Goal: Information Seeking & Learning: Find specific fact

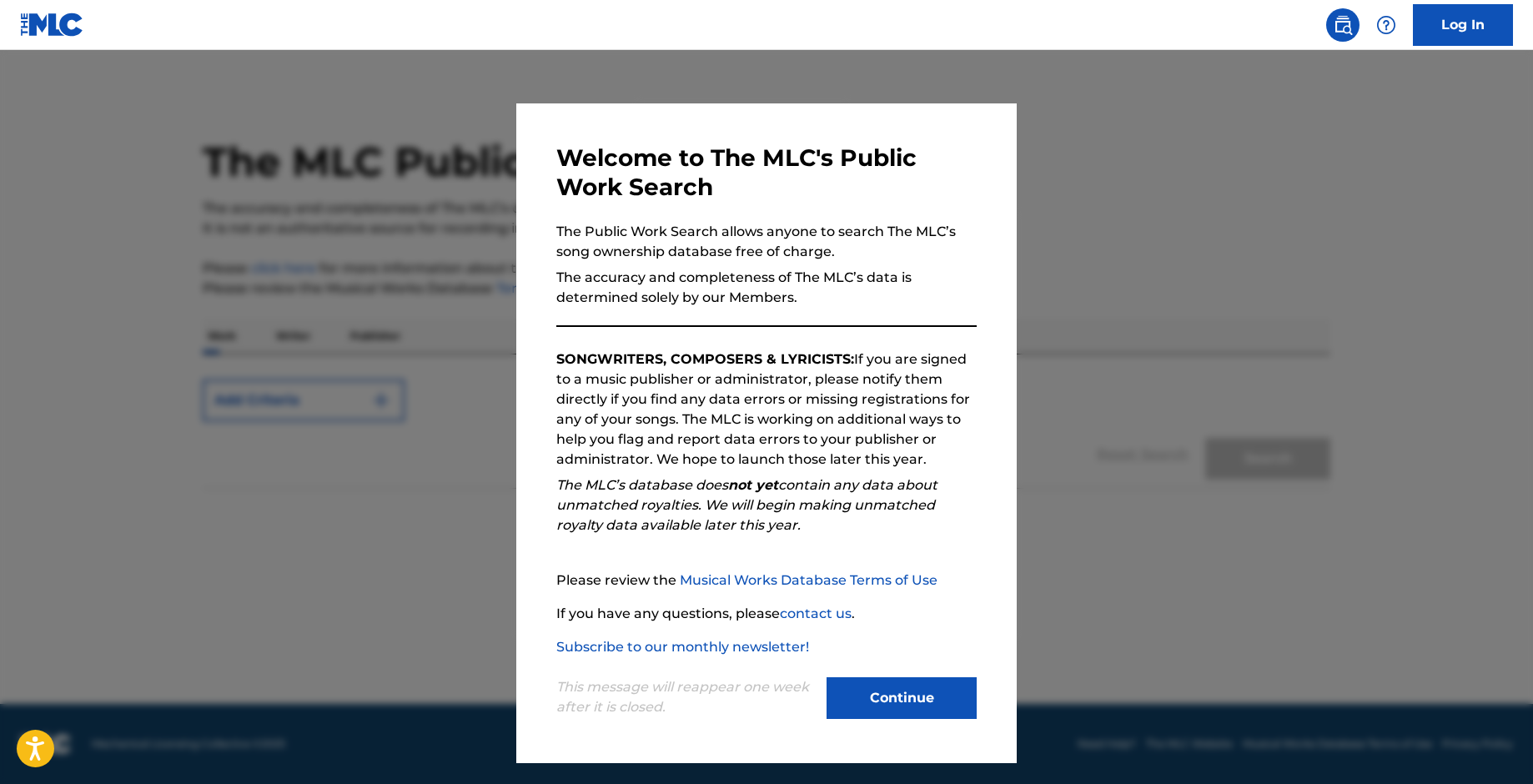
click at [893, 696] on button "Continue" at bounding box center [901, 697] width 150 height 42
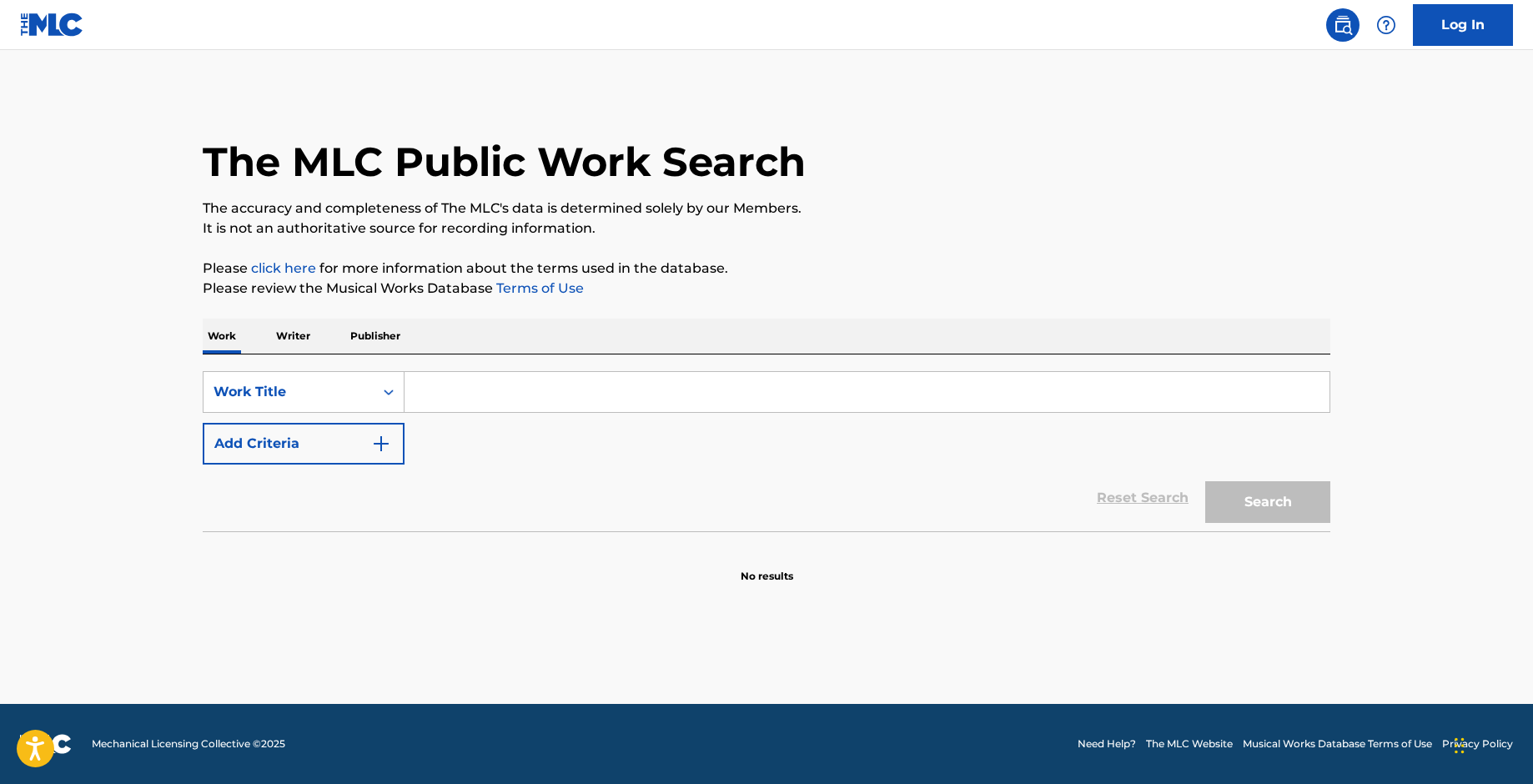
click at [486, 391] on input "Search Form" at bounding box center [867, 392] width 925 height 40
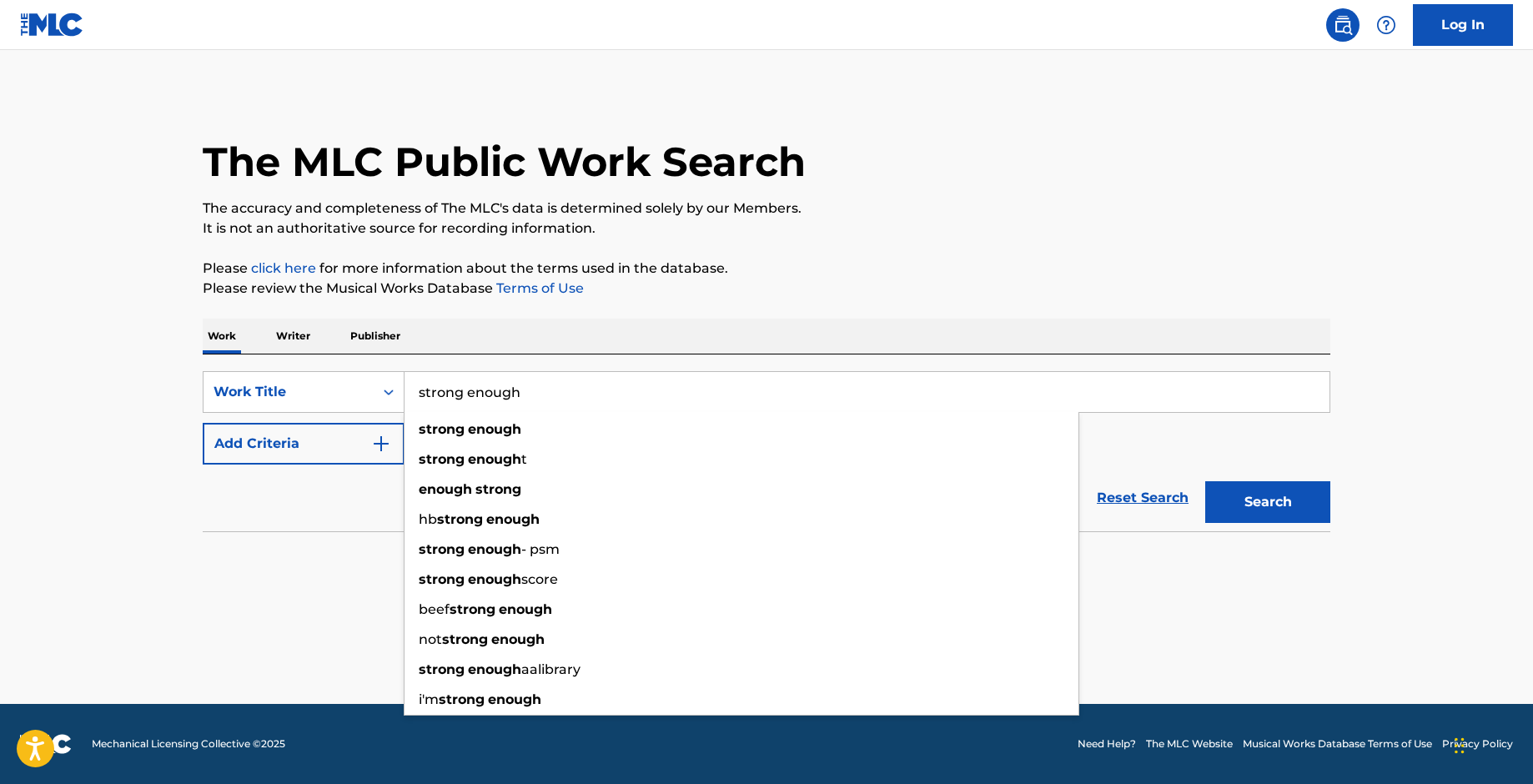
type input "strong enough"
click at [1205, 481] on button "Search" at bounding box center [1267, 502] width 125 height 42
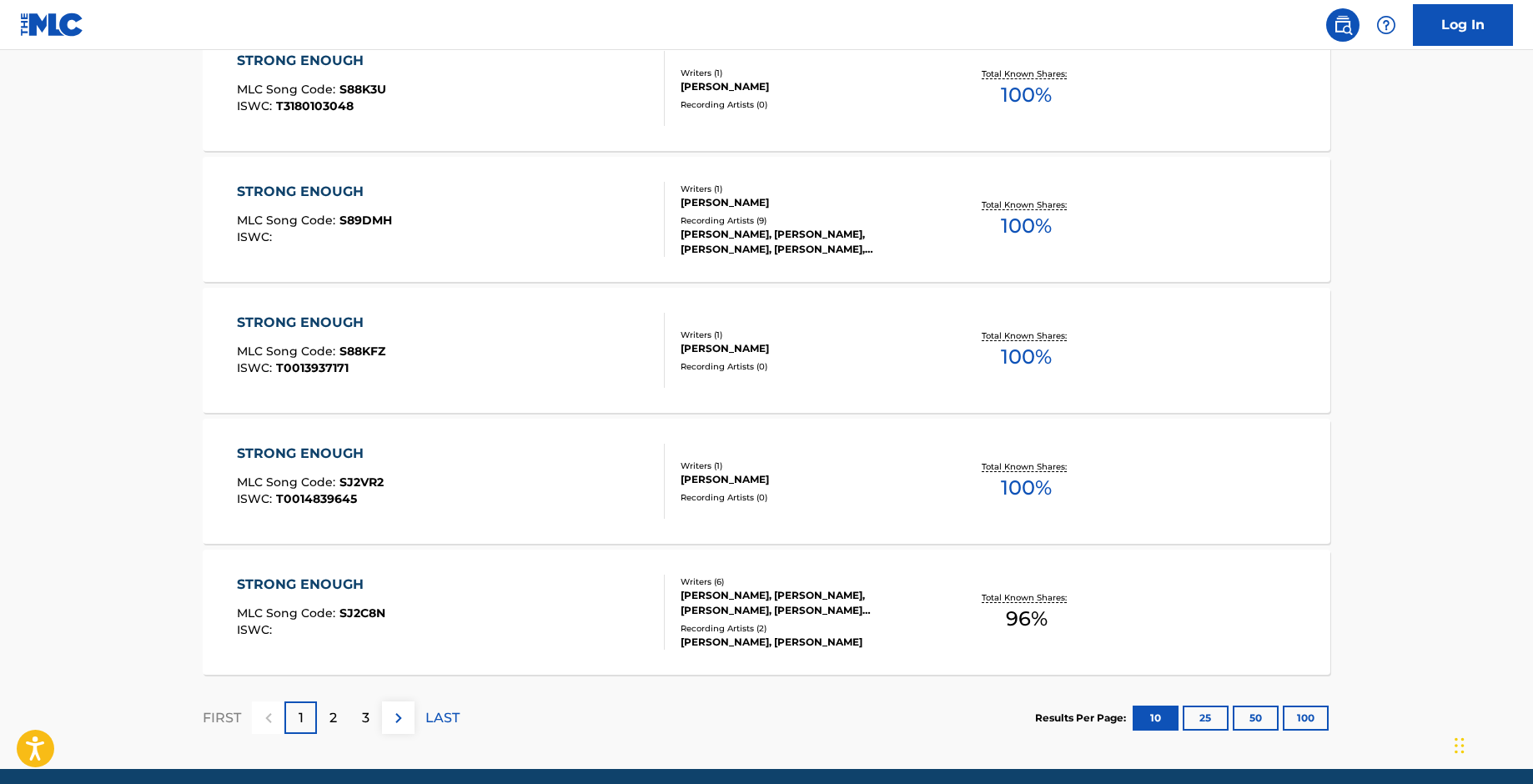
scroll to position [1258, 0]
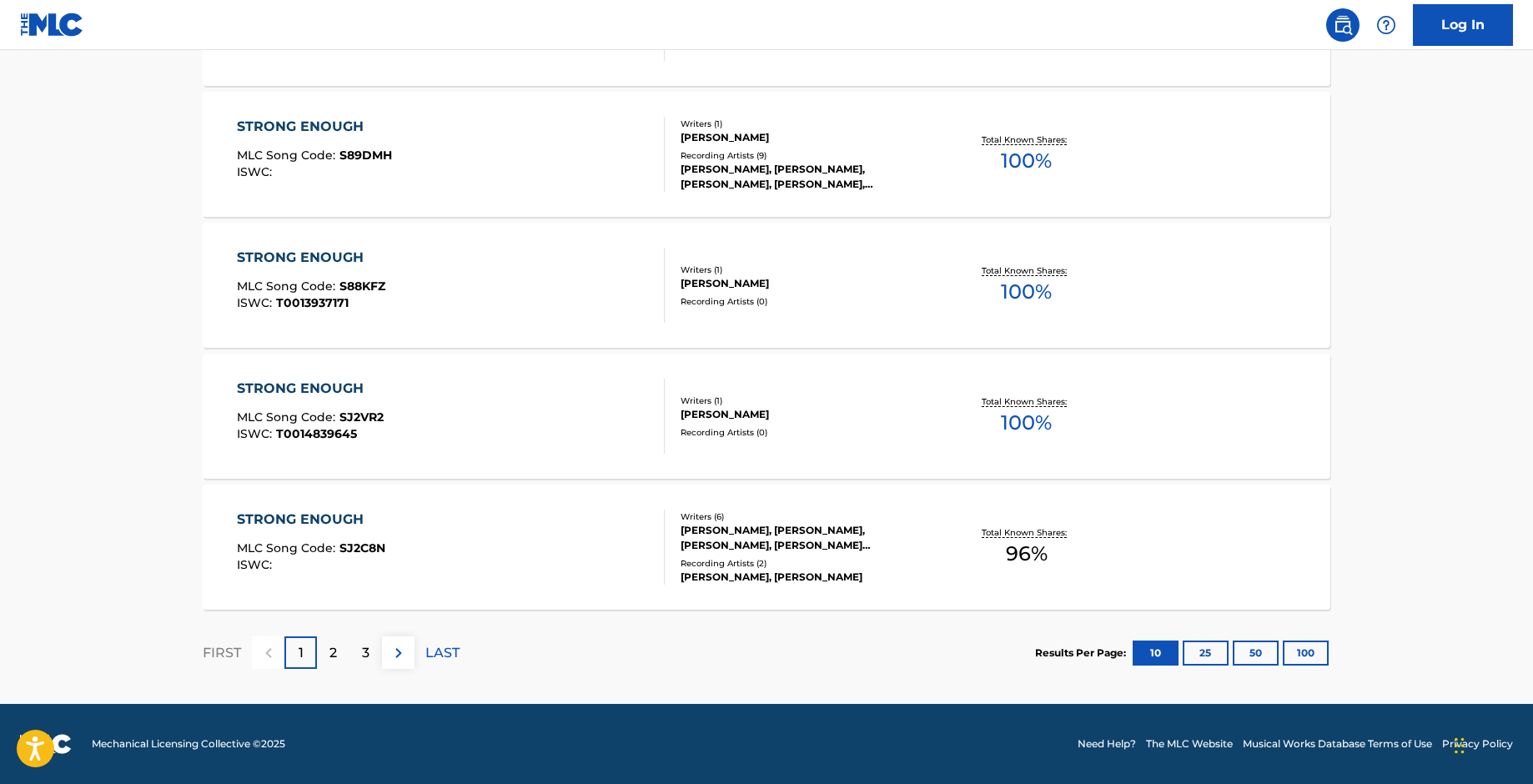
click at [1306, 653] on button "100" at bounding box center [1305, 653] width 46 height 25
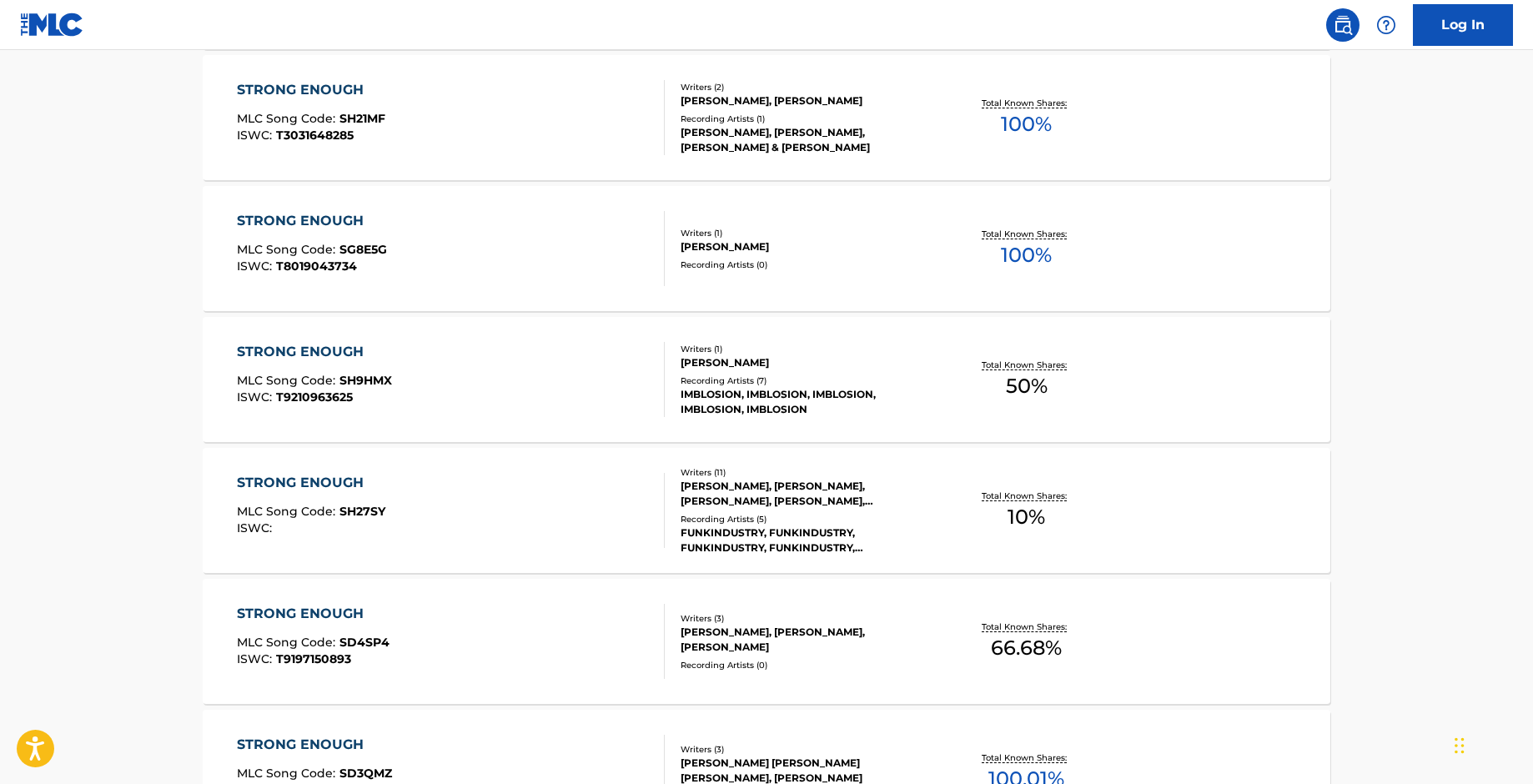
scroll to position [0, 0]
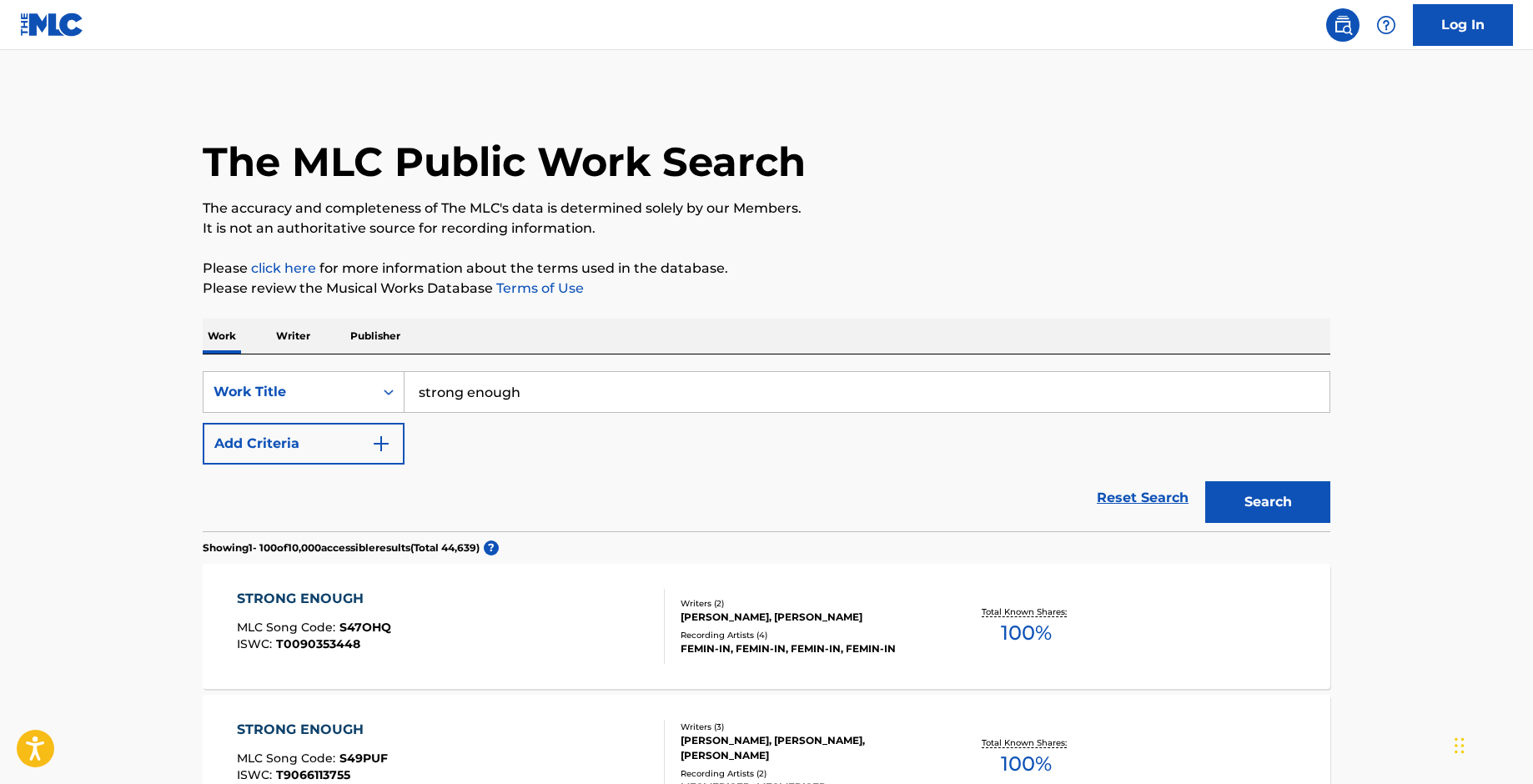
click at [381, 438] on img "Search Form" at bounding box center [380, 443] width 20 height 20
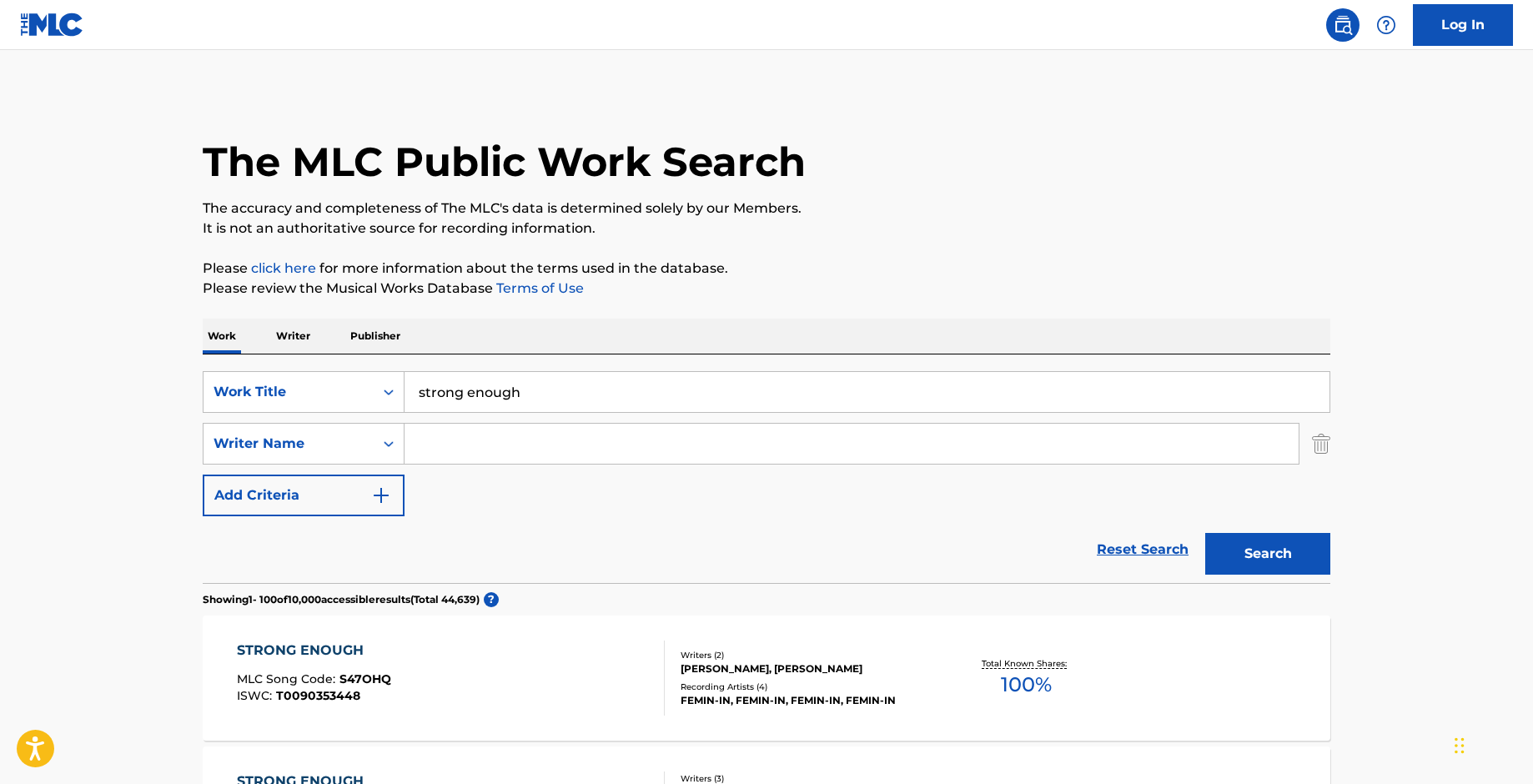
click at [451, 444] on input "Search Form" at bounding box center [851, 443] width 894 height 40
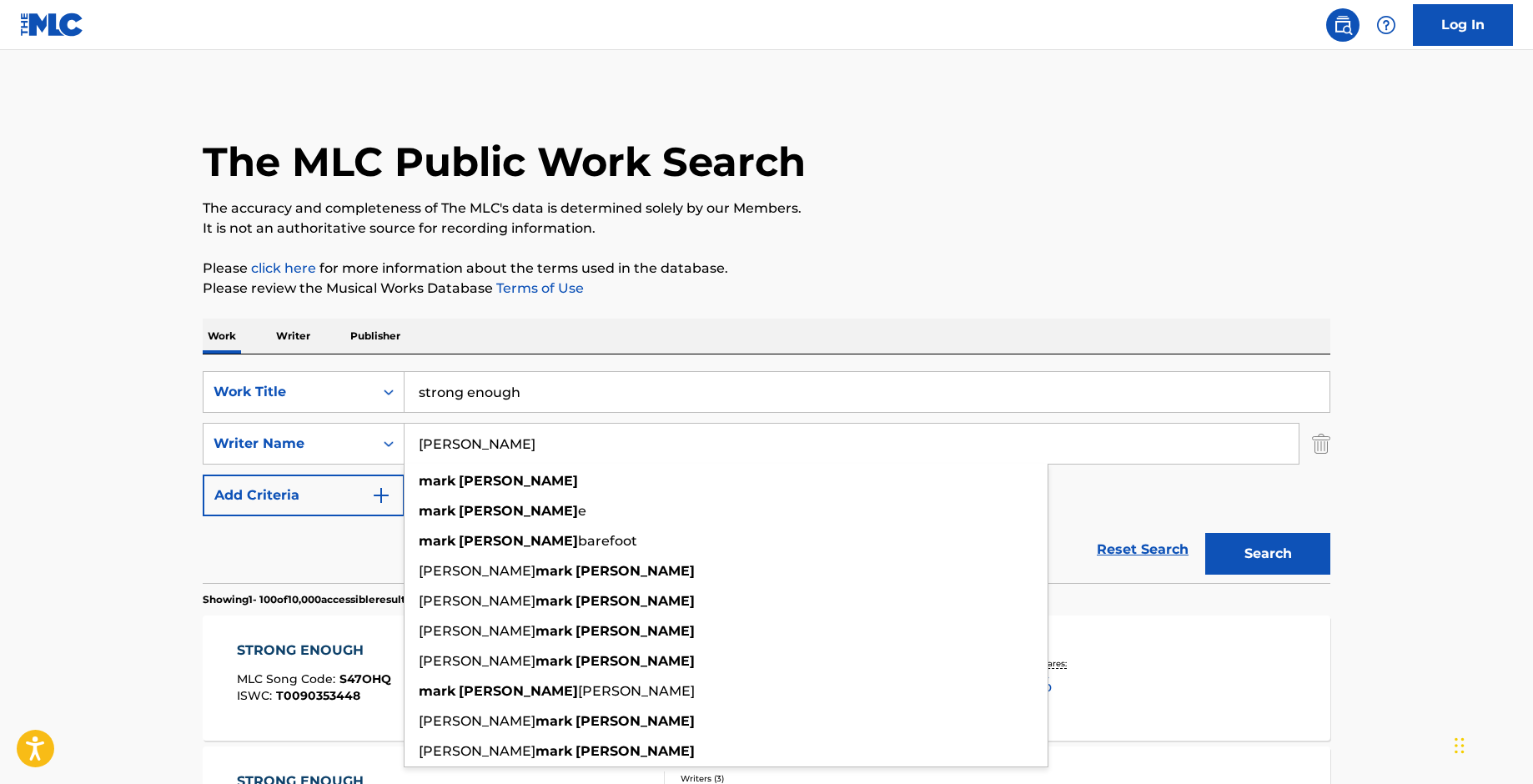
type input "[PERSON_NAME]"
click at [1205, 532] on button "Search" at bounding box center [1267, 553] width 125 height 42
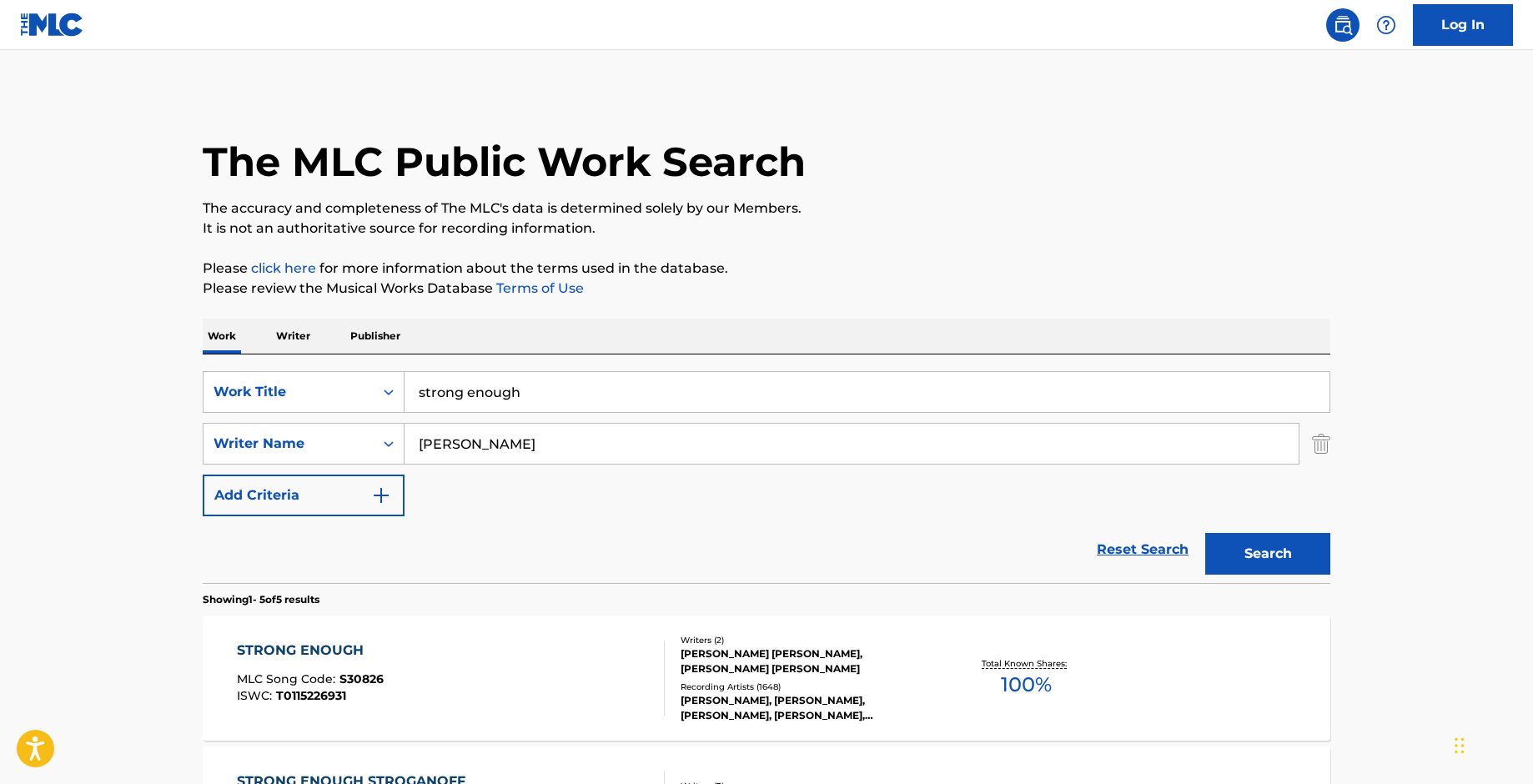
click at [306, 645] on div "STRONG ENOUGH" at bounding box center [310, 650] width 146 height 20
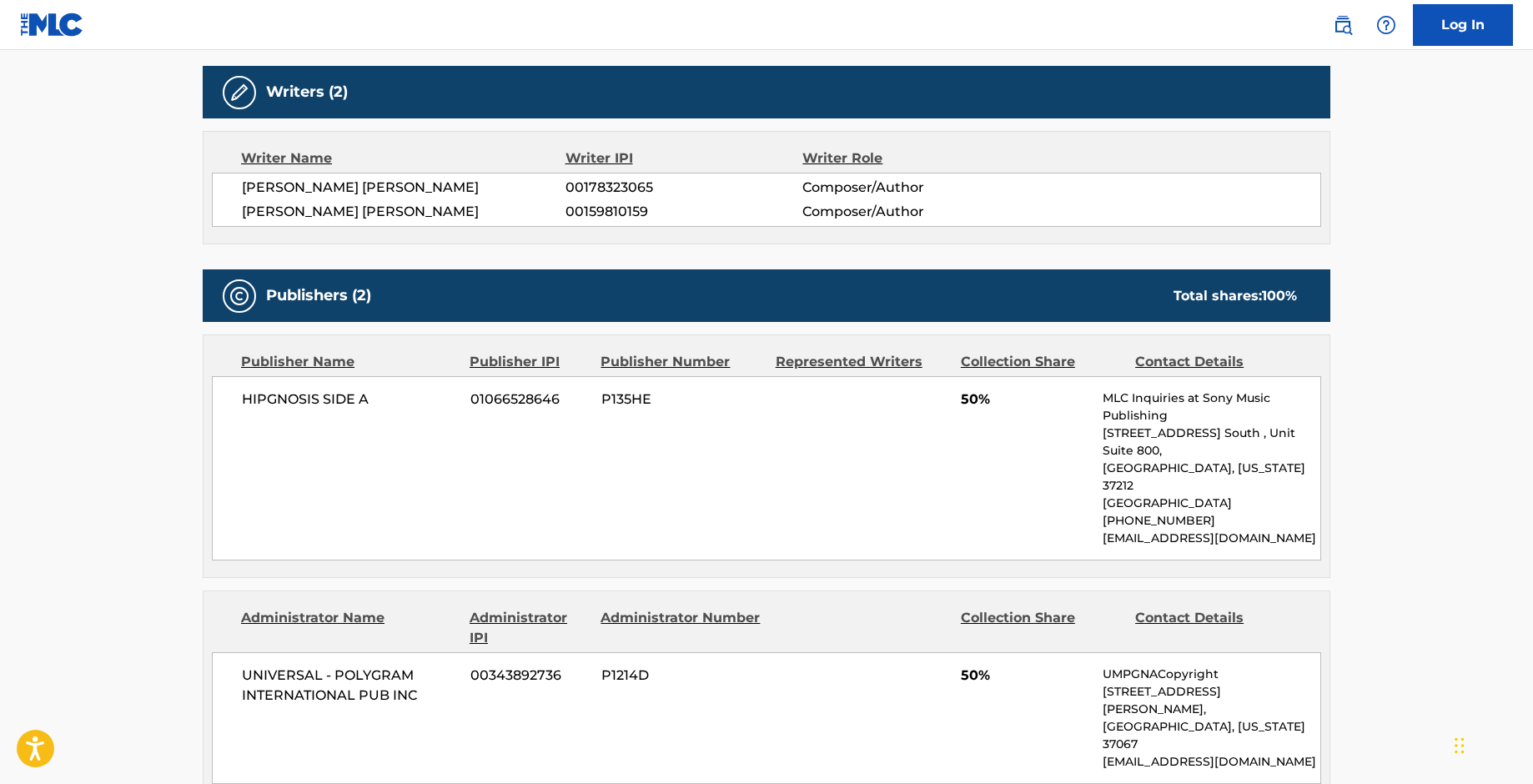
scroll to position [598, 0]
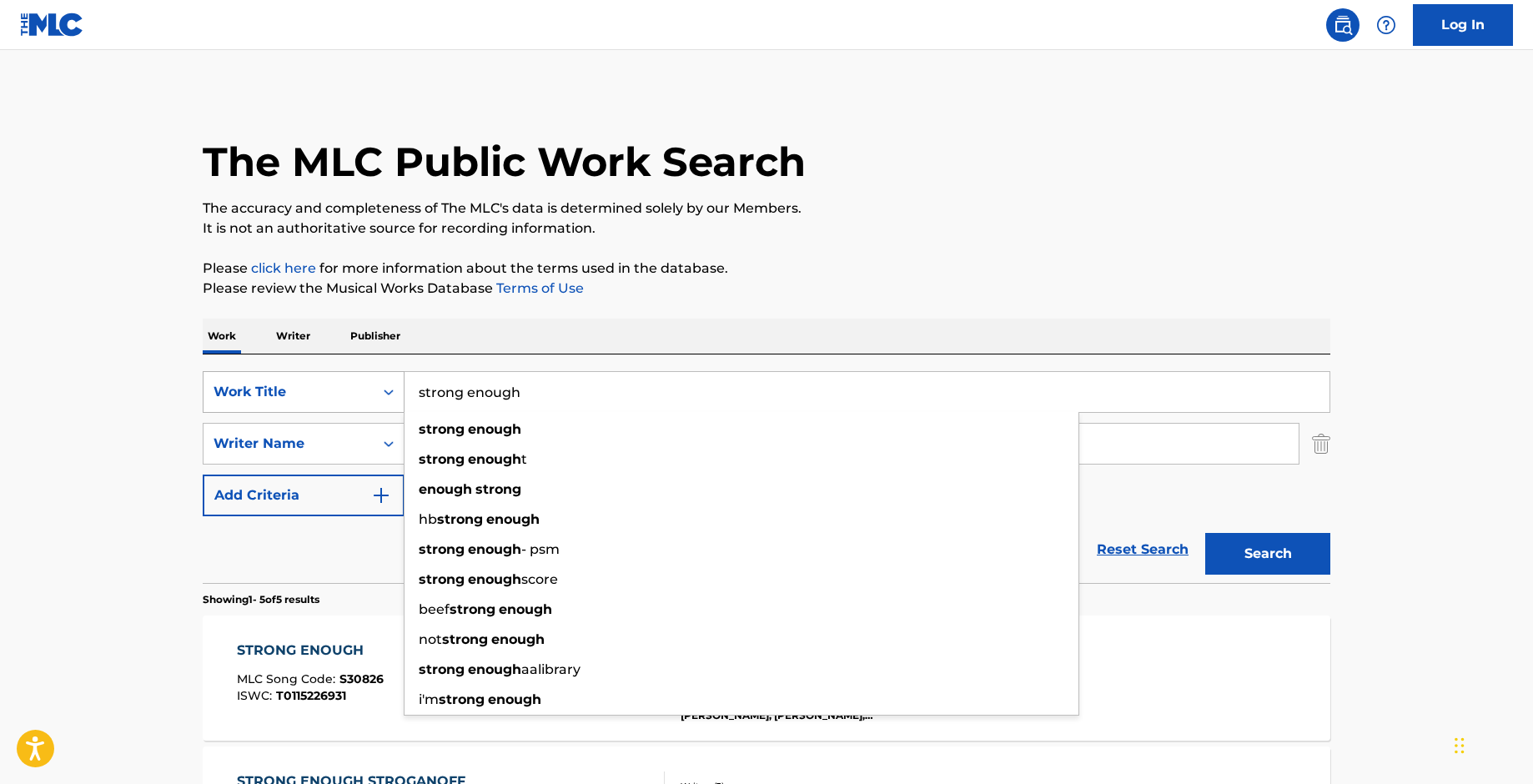
drag, startPoint x: 546, startPoint y: 383, endPoint x: 307, endPoint y: 395, distance: 239.3
click at [307, 395] on div "SearchWithCriteriab61ac280-c919-4785-8fd2-f6e41f7f308f Work Title strong enough…" at bounding box center [766, 392] width 1127 height 42
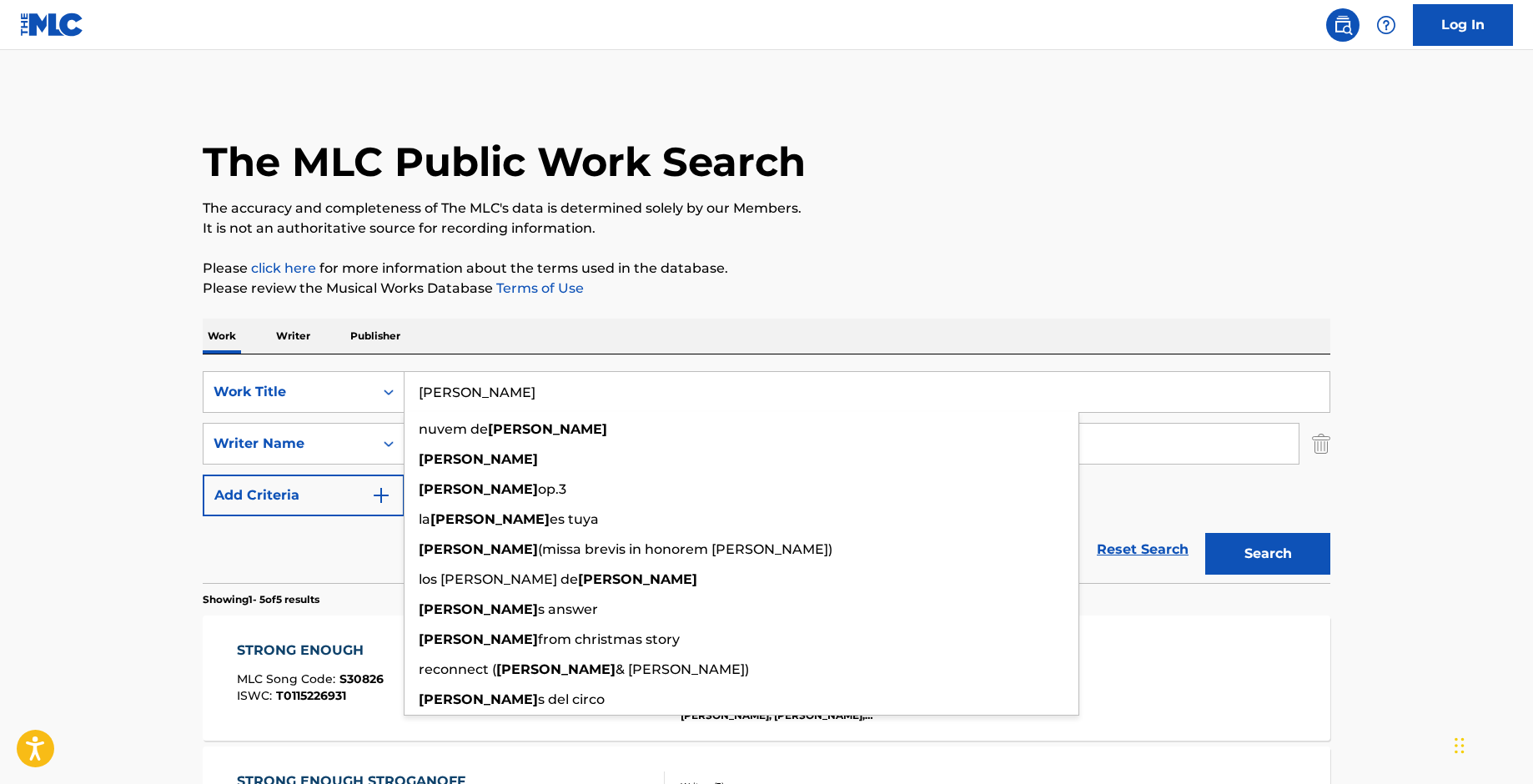
type input "[PERSON_NAME]"
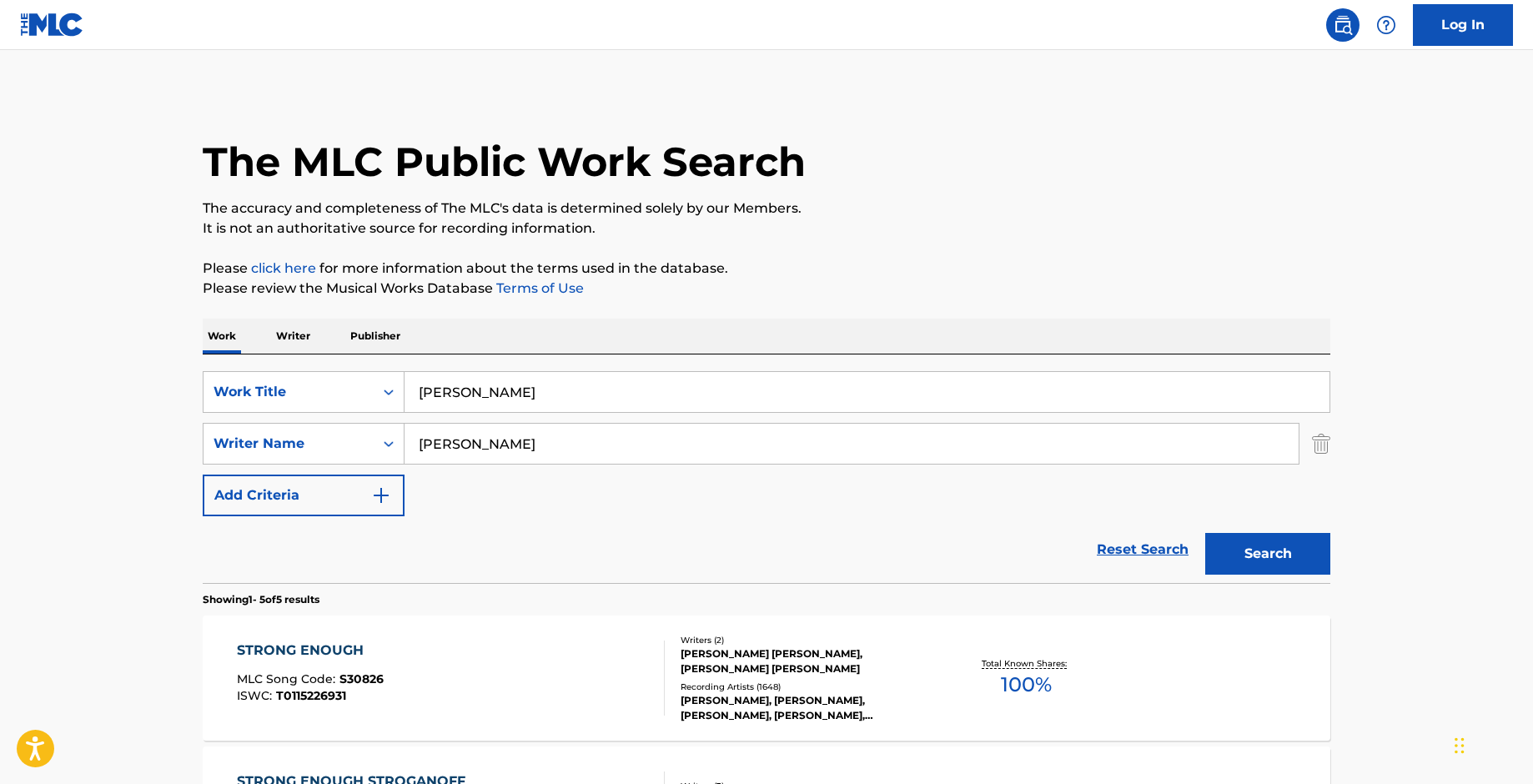
click at [698, 334] on div "Work Writer Publisher" at bounding box center [766, 337] width 1127 height 35
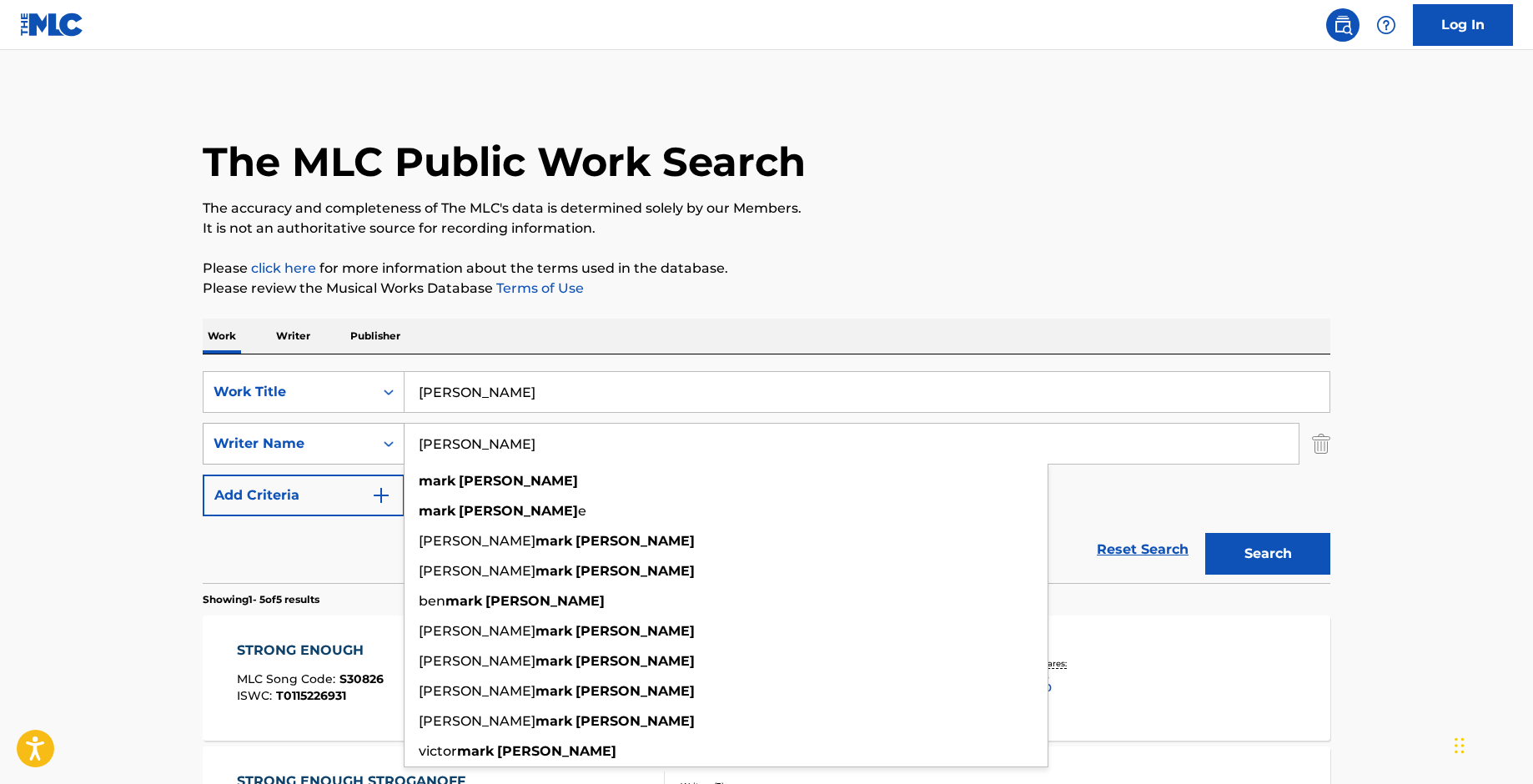
drag, startPoint x: 515, startPoint y: 440, endPoint x: 306, endPoint y: 453, distance: 209.4
click at [306, 453] on div "SearchWithCriteria9650e328-4119-41c4-a0f0-707d2460730c Writer Name [PERSON_NAME…" at bounding box center [766, 443] width 1127 height 42
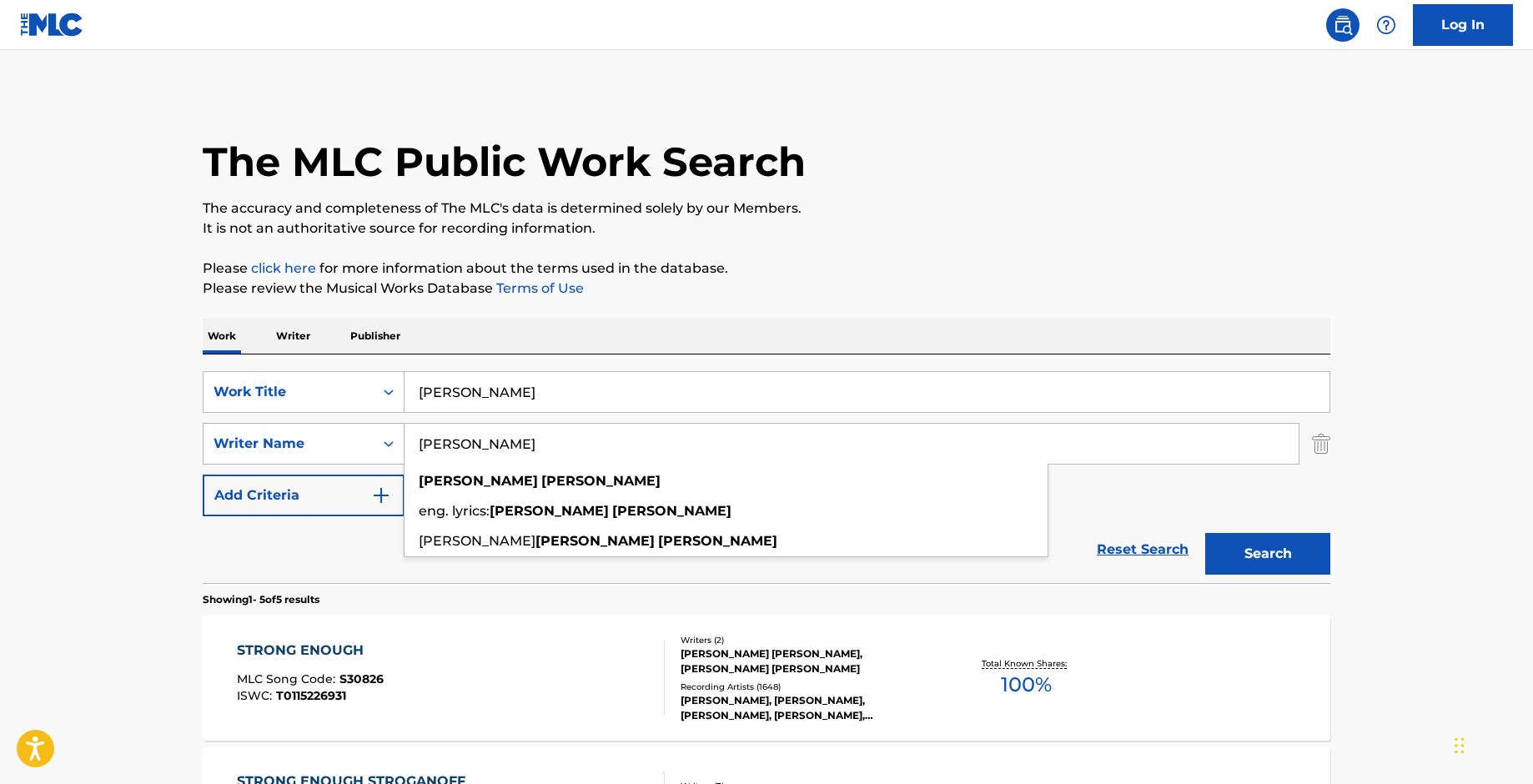
type input "[PERSON_NAME]"
click at [1205, 532] on button "Search" at bounding box center [1267, 553] width 125 height 42
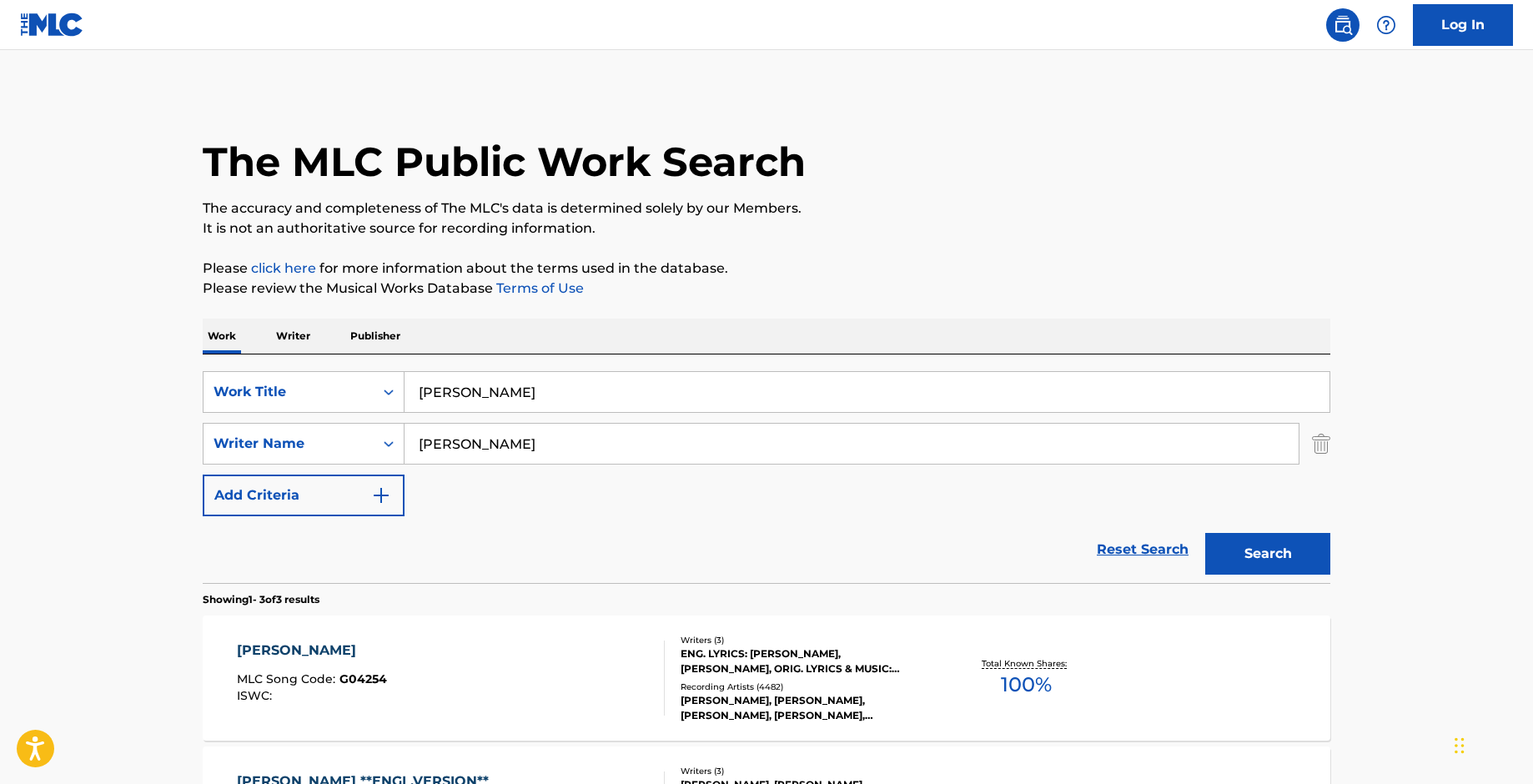
click at [260, 650] on div "[PERSON_NAME]" at bounding box center [311, 650] width 150 height 20
